Goal: Transaction & Acquisition: Purchase product/service

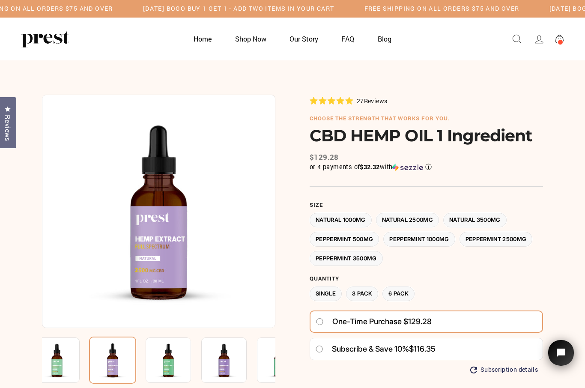
click at [561, 38] on icon at bounding box center [559, 39] width 8 height 9
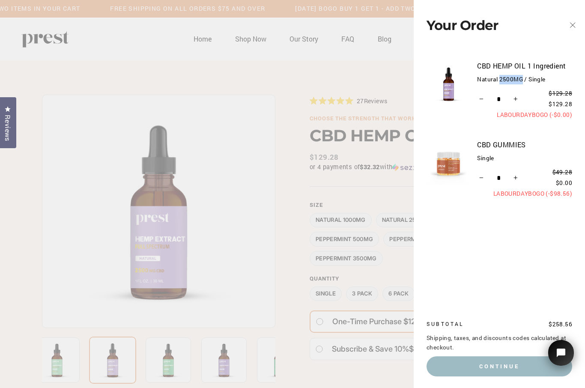
click at [486, 38] on div "Your Order" at bounding box center [486, 25] width 121 height 41
click at [574, 26] on icon "button" at bounding box center [572, 25] width 12 height 12
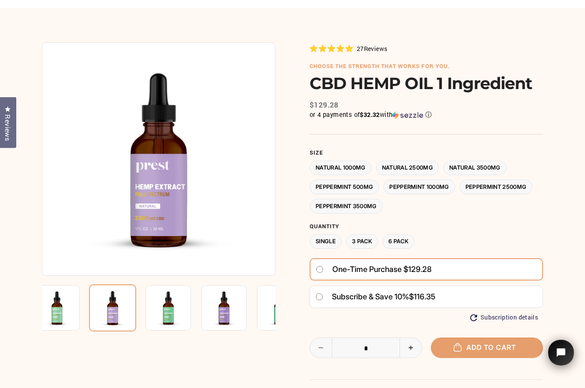
scroll to position [52, 0]
click at [322, 345] on icon "Reduce item quantity by one" at bounding box center [321, 347] width 18 height 5
click at [321, 345] on icon "Reduce item quantity by one" at bounding box center [321, 347] width 18 height 5
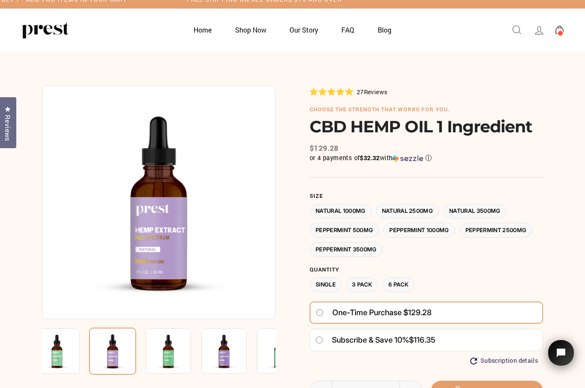
scroll to position [0, 0]
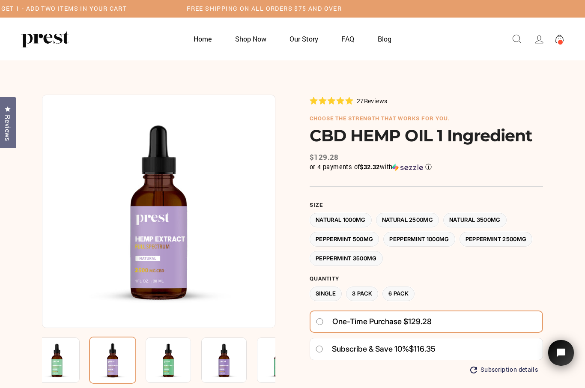
click at [562, 41] on span at bounding box center [560, 42] width 6 height 6
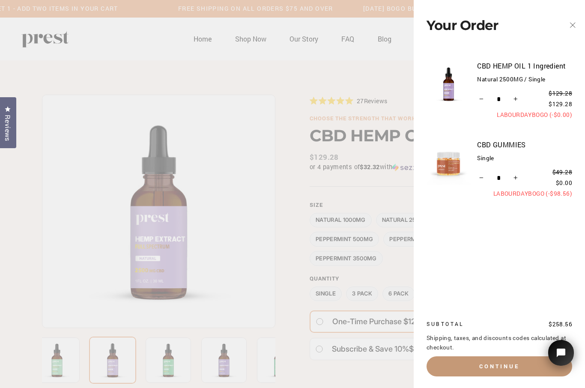
click at [501, 367] on button "Continue" at bounding box center [499, 366] width 146 height 20
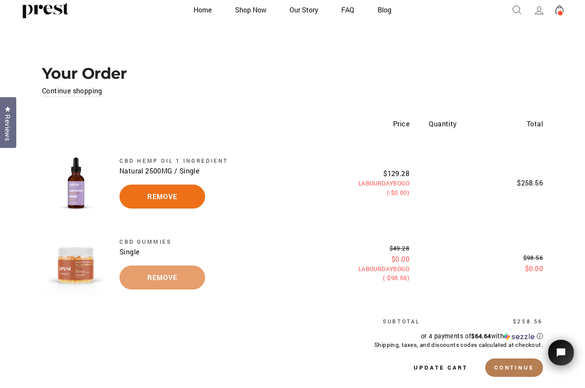
scroll to position [29, 0]
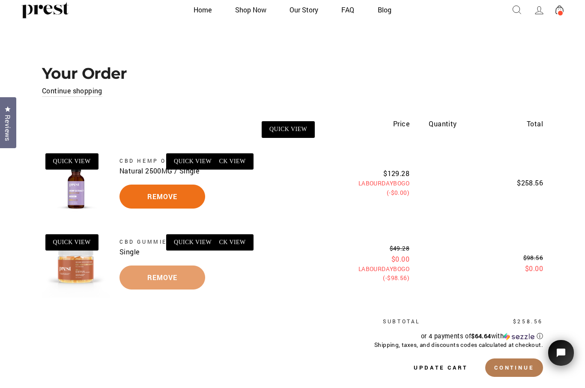
click at [179, 193] on link "Remove" at bounding box center [162, 196] width 86 height 24
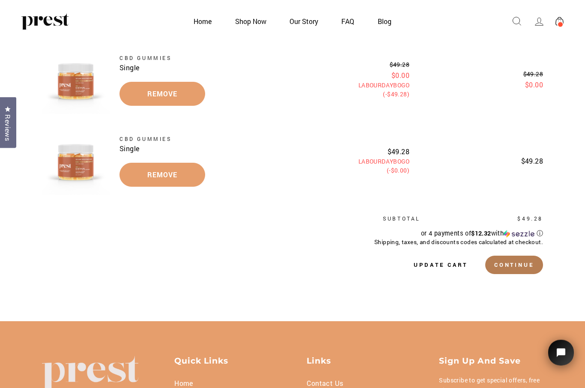
scroll to position [89, 0]
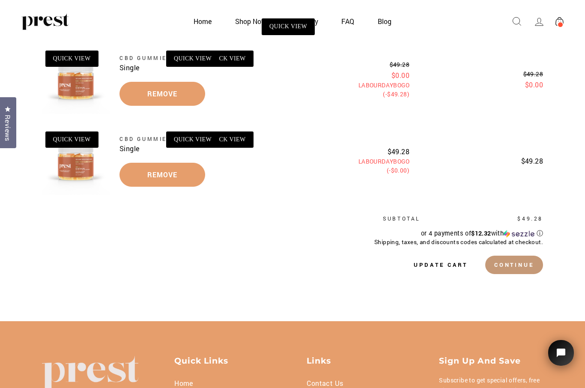
click at [511, 262] on button "Continue" at bounding box center [514, 265] width 58 height 18
